Goal: Navigation & Orientation: Understand site structure

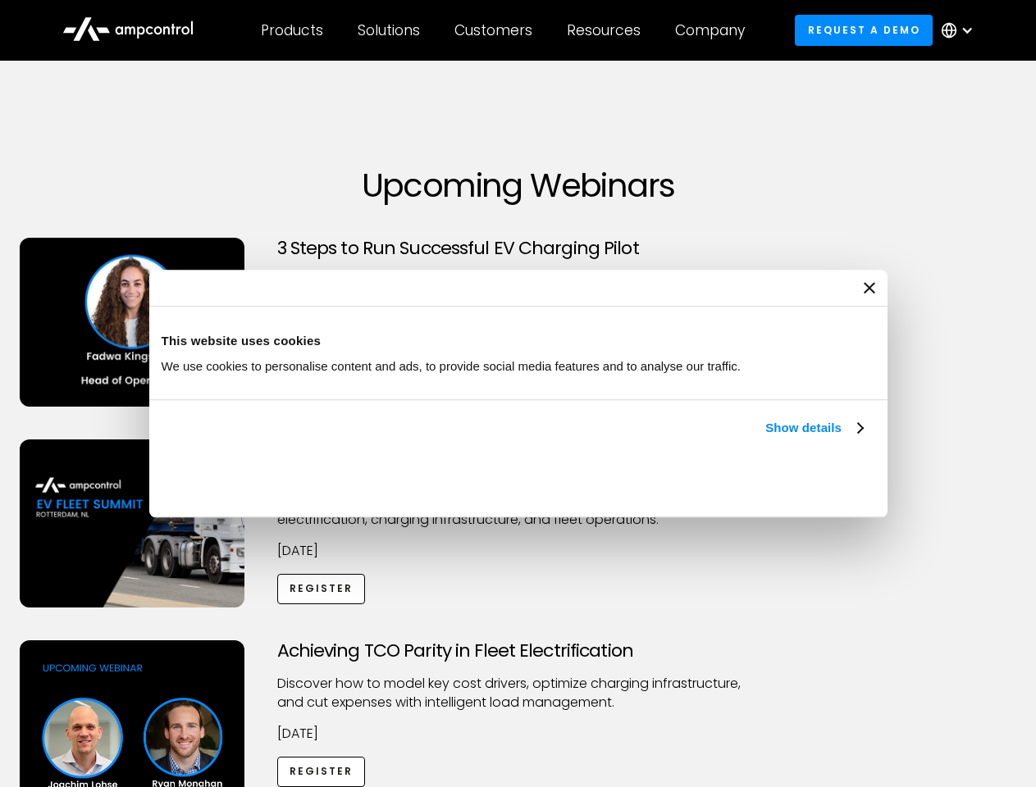
click at [765, 438] on link "Show details" at bounding box center [813, 428] width 97 height 20
click at [0, 0] on div "Necessary cookies help make a website usable by enabling basic functions like p…" at bounding box center [0, 0] width 0 height 0
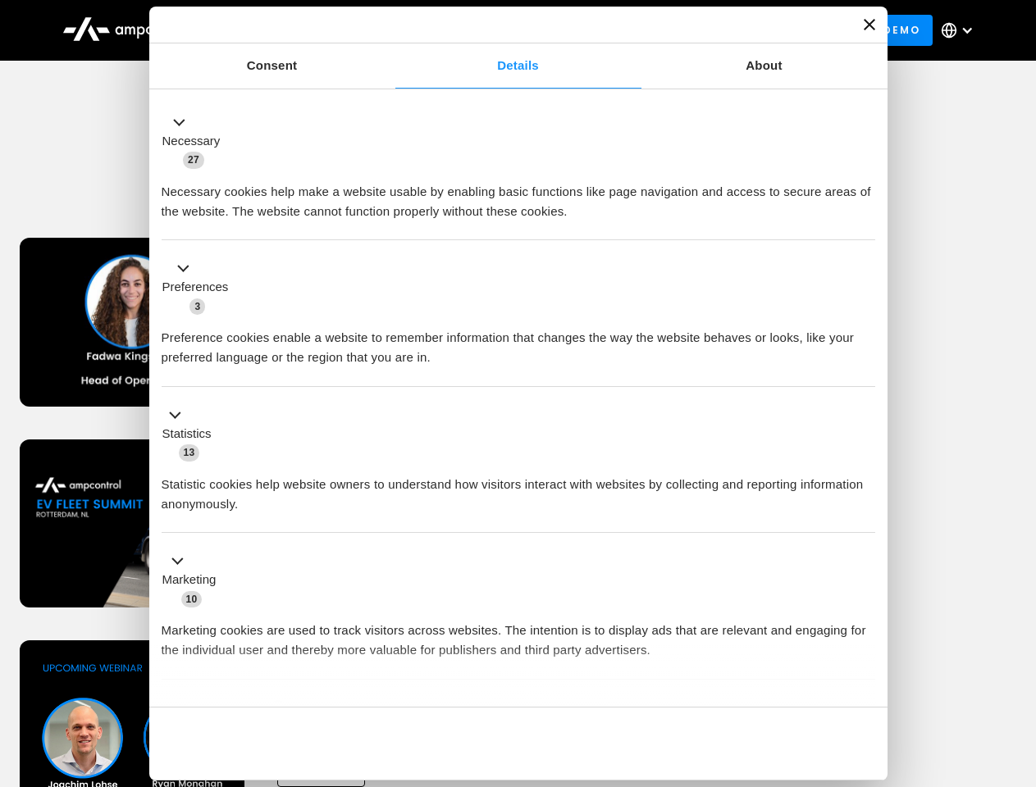
click at [1018, 661] on div "Achieving TCO Parity in Fleet Electrification Discover how to model key cost dr…" at bounding box center [518, 768] width 1030 height 257
click at [504, 30] on div "Customers" at bounding box center [493, 30] width 78 height 18
click at [291, 30] on div "Products" at bounding box center [292, 30] width 62 height 18
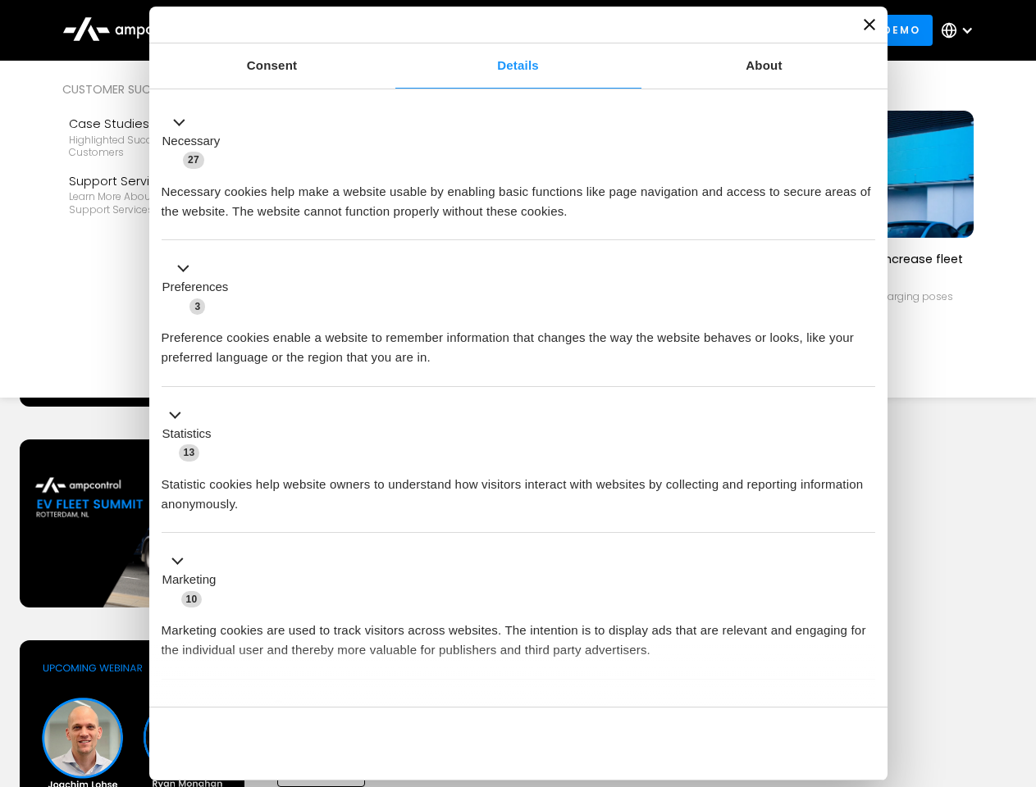
click at [390, 30] on div "Solutions" at bounding box center [389, 30] width 62 height 18
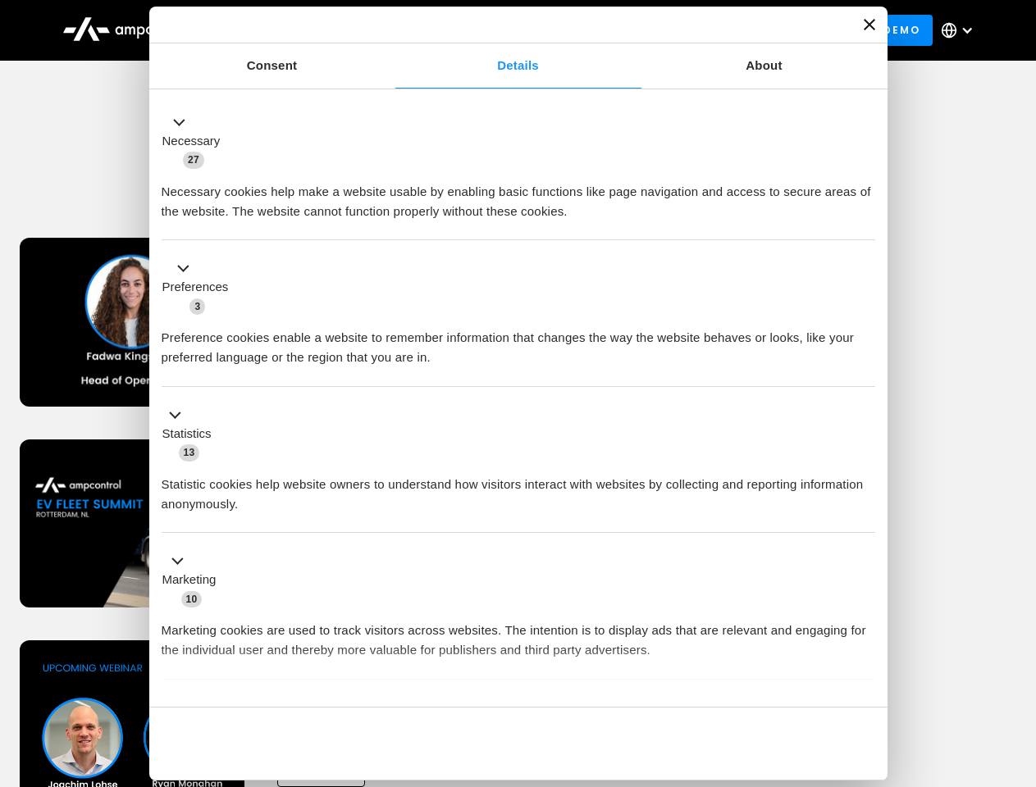
click at [496, 30] on div "Customers" at bounding box center [493, 30] width 78 height 18
click at [607, 30] on div "Resources" at bounding box center [604, 30] width 74 height 18
